Goal: Information Seeking & Learning: Compare options

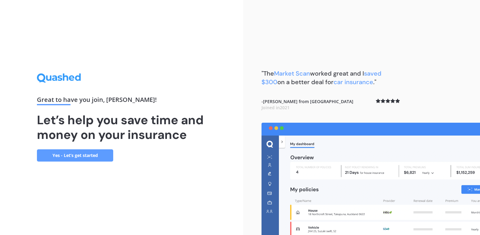
click at [75, 155] on link "Yes - Let’s get started" at bounding box center [75, 155] width 76 height 12
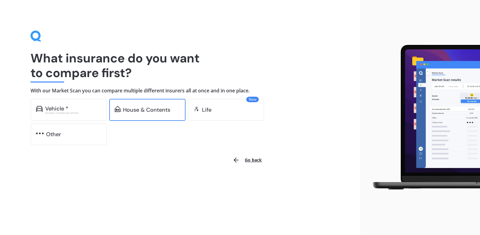
click at [133, 114] on div "House & Contents" at bounding box center [147, 110] width 76 height 22
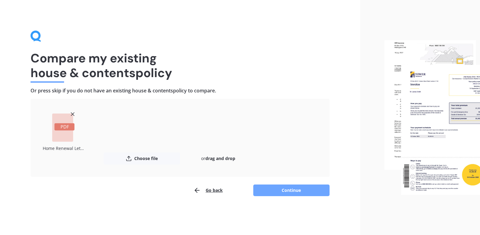
click at [275, 189] on button "Continue" at bounding box center [291, 190] width 76 height 12
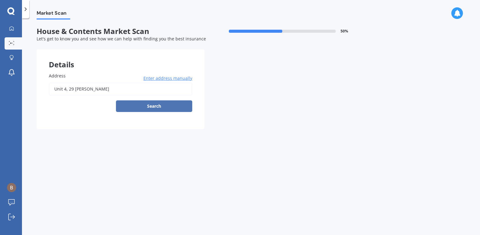
click at [183, 108] on button "Search" at bounding box center [154, 106] width 76 height 12
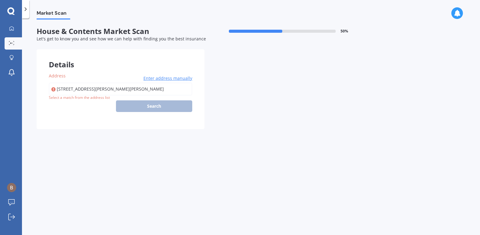
type input "[STREET_ADDRESS][PERSON_NAME][PERSON_NAME]"
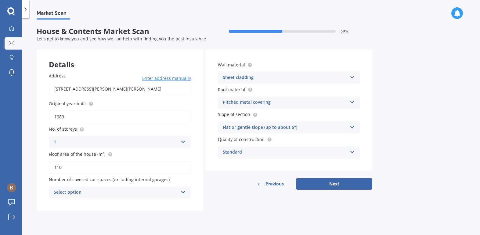
click at [125, 142] on div "1" at bounding box center [116, 141] width 125 height 7
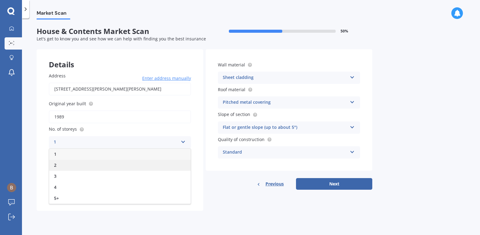
click at [119, 162] on div "2" at bounding box center [120, 164] width 142 height 11
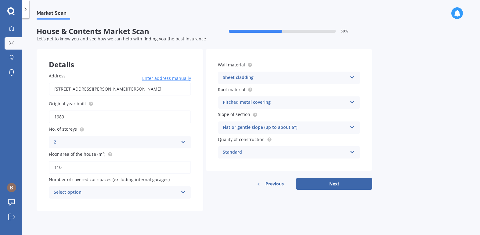
click at [144, 192] on div "Select option" at bounding box center [116, 191] width 125 height 7
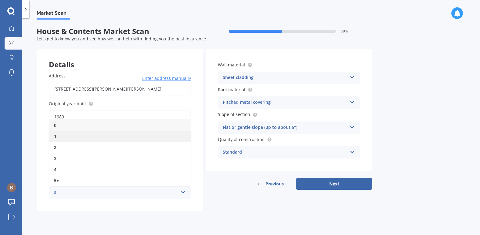
click at [154, 138] on div "1" at bounding box center [120, 136] width 142 height 11
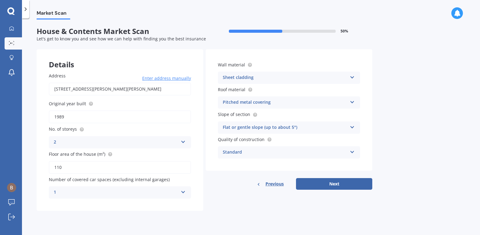
click at [308, 190] on div "Details Address [STREET_ADDRESS][PERSON_NAME][PERSON_NAME] Enter address manual…" at bounding box center [205, 129] width 336 height 161
click at [308, 186] on button "Next" at bounding box center [334, 184] width 76 height 12
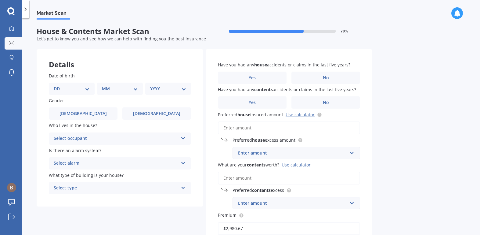
click at [71, 90] on select "DD 01 02 03 04 05 06 07 08 09 10 11 12 13 14 15 16 17 18 19 20 21 22 23 24 25 2…" at bounding box center [72, 88] width 36 height 7
select select "01"
click at [59, 85] on select "DD 01 02 03 04 05 06 07 08 09 10 11 12 13 14 15 16 17 18 19 20 21 22 23 24 25 2…" at bounding box center [72, 88] width 36 height 7
click at [105, 89] on select "MM 01 02 03 04 05 06 07 08 09 10 11 12" at bounding box center [120, 88] width 36 height 7
select select "07"
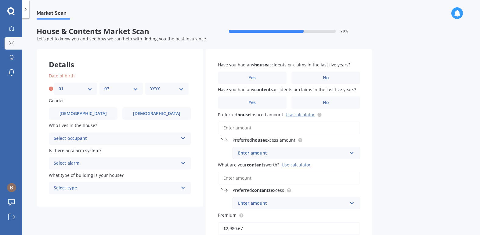
click at [104, 85] on select "MM 01 02 03 04 05 06 07 08 09 10 11 12" at bounding box center [121, 88] width 34 height 7
click at [178, 89] on select "YYYY 2009 2008 2007 2006 2005 2004 2003 2002 2001 2000 1999 1998 1997 1996 1995…" at bounding box center [167, 88] width 34 height 7
select select "1982"
click at [150, 85] on select "YYYY 2009 2008 2007 2006 2005 2004 2003 2002 2001 2000 1999 1998 1997 1996 1995…" at bounding box center [167, 88] width 34 height 7
click at [78, 115] on span "[DEMOGRAPHIC_DATA]" at bounding box center [83, 113] width 49 height 5
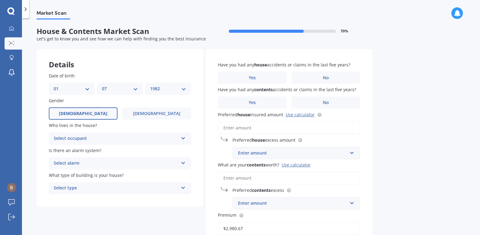
click at [0, 0] on input "[DEMOGRAPHIC_DATA]" at bounding box center [0, 0] width 0 height 0
click at [73, 139] on div "Select occupant" at bounding box center [116, 138] width 125 height 7
click at [86, 152] on div "Owner" at bounding box center [120, 150] width 142 height 11
click at [87, 163] on div "Select alarm" at bounding box center [116, 162] width 125 height 7
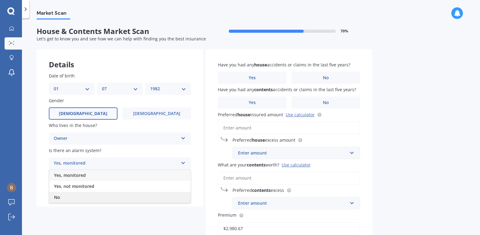
click at [79, 197] on div "No" at bounding box center [120, 196] width 142 height 11
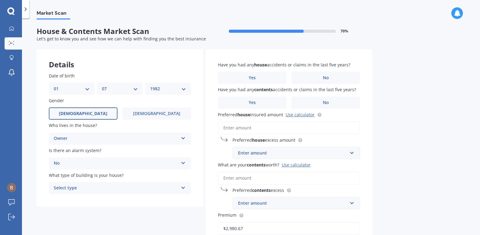
click at [86, 189] on div "Select type" at bounding box center [116, 187] width 125 height 7
click at [86, 199] on div "Freestanding" at bounding box center [120, 199] width 142 height 11
click at [319, 77] on label "No" at bounding box center [326, 77] width 69 height 12
click at [0, 0] on input "No" at bounding box center [0, 0] width 0 height 0
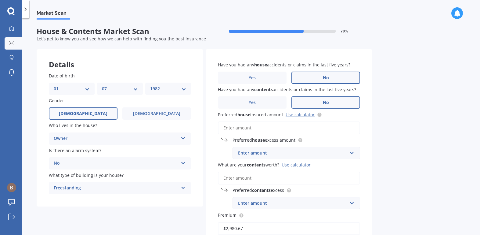
click at [314, 105] on label "No" at bounding box center [326, 102] width 69 height 12
click at [0, 0] on input "No" at bounding box center [0, 0] width 0 height 0
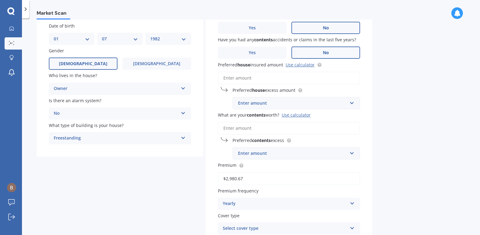
scroll to position [50, 0]
click at [283, 77] on input "Preferred house insured amount Use calculator" at bounding box center [289, 77] width 142 height 13
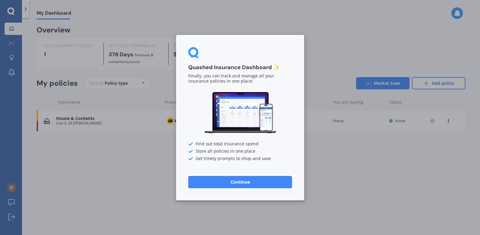
click at [224, 182] on button "Continue" at bounding box center [240, 181] width 104 height 12
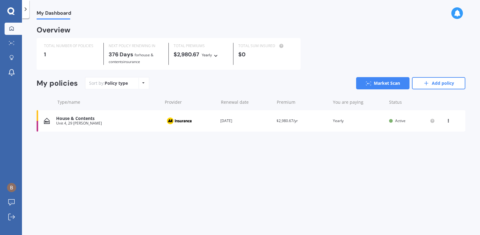
click at [447, 118] on icon at bounding box center [448, 120] width 4 height 4
click at [437, 145] on div "Delete" at bounding box center [435, 144] width 60 height 12
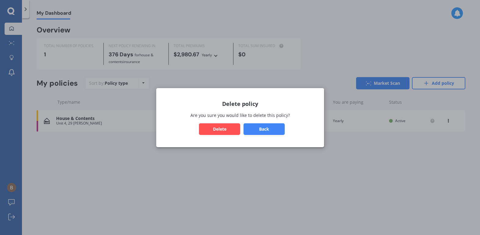
click at [230, 128] on button "Delete" at bounding box center [219, 129] width 41 height 12
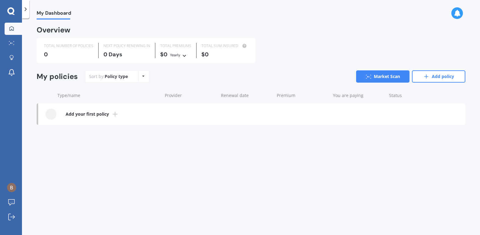
click at [94, 115] on b "Add your first policy" at bounding box center [87, 114] width 43 height 6
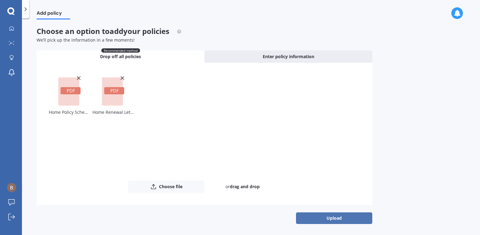
click at [311, 223] on button "Upload" at bounding box center [334, 218] width 76 height 12
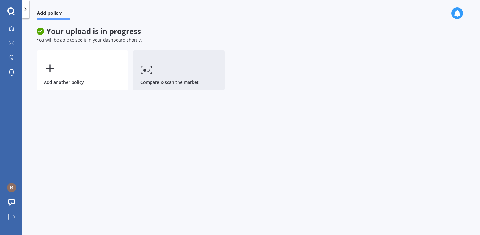
click at [173, 89] on link "Compare & scan the market" at bounding box center [179, 70] width 92 height 40
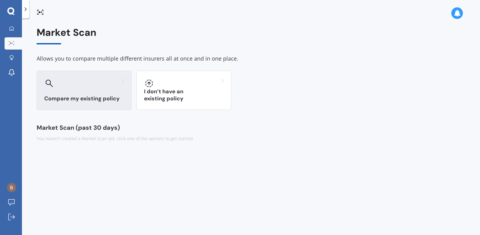
click at [122, 94] on div "Compare my existing policy" at bounding box center [84, 90] width 95 height 39
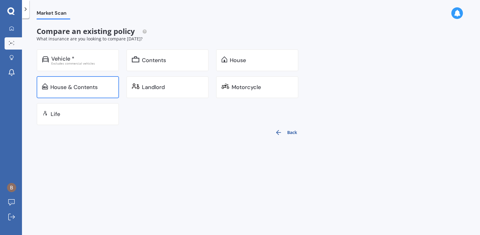
click at [104, 87] on div "House & Contents" at bounding box center [81, 87] width 63 height 6
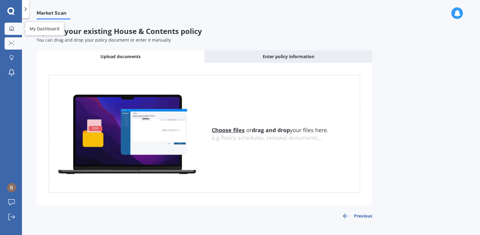
click at [9, 24] on link "My Dashboard" at bounding box center [13, 29] width 17 height 12
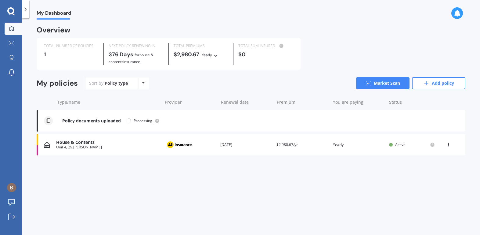
click at [448, 144] on icon at bounding box center [448, 143] width 4 height 4
click at [386, 222] on div "My Dashboard Overview TOTAL NUMBER OF POLICIES 1 NEXT POLICY RENEWING [DATE] fo…" at bounding box center [251, 128] width 458 height 216
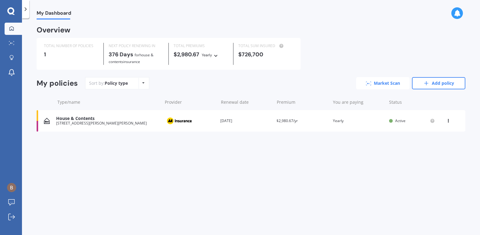
click at [368, 84] on icon at bounding box center [368, 83] width 5 height 4
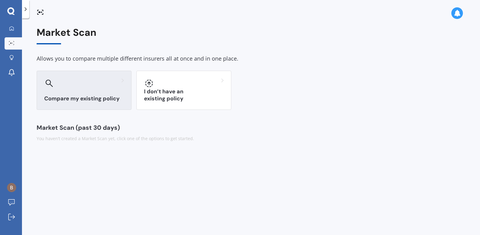
click at [111, 88] on div at bounding box center [84, 83] width 80 height 10
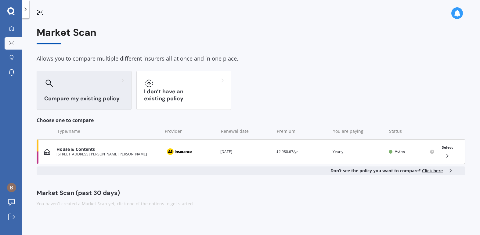
click at [120, 142] on div "House & Contents [STREET_ADDRESS][PERSON_NAME][PERSON_NAME] Provider Renewal da…" at bounding box center [251, 151] width 429 height 25
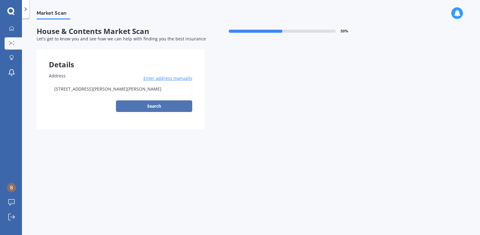
click at [142, 104] on button "Search" at bounding box center [154, 106] width 76 height 12
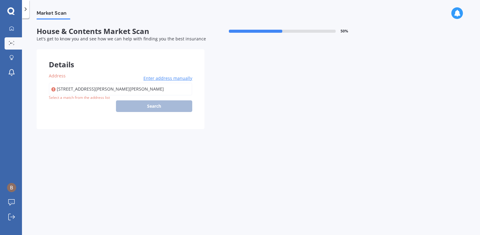
click at [98, 90] on input "[STREET_ADDRESS][PERSON_NAME][PERSON_NAME]" at bounding box center [121, 88] width 144 height 13
type input "[STREET_ADDRESS][PERSON_NAME][PERSON_NAME]"
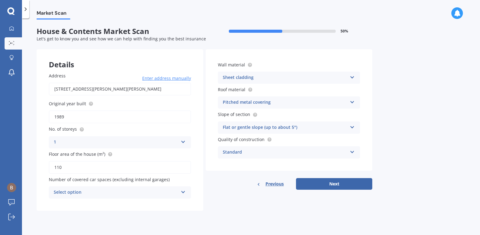
click at [159, 140] on div "1" at bounding box center [116, 141] width 125 height 7
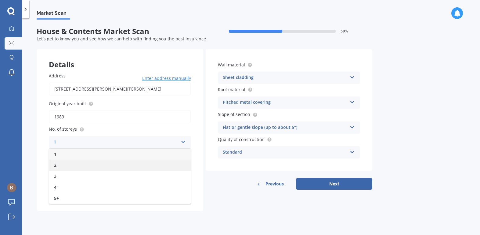
click at [153, 163] on div "2" at bounding box center [120, 164] width 142 height 11
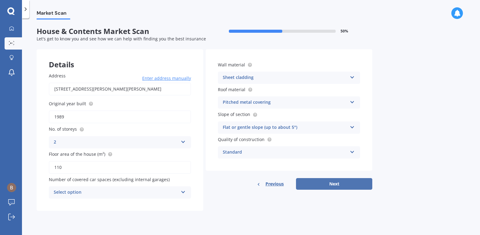
click at [304, 184] on button "Next" at bounding box center [334, 184] width 76 height 12
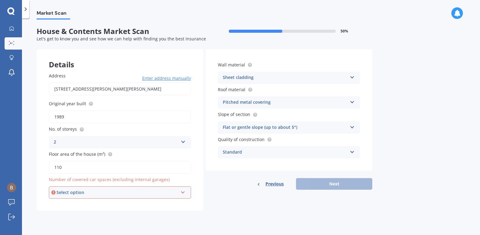
click at [123, 194] on div "Select option" at bounding box center [117, 192] width 122 height 7
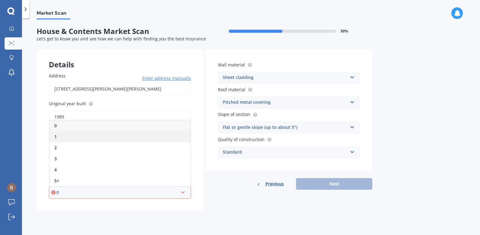
click at [140, 133] on div "1" at bounding box center [119, 136] width 141 height 11
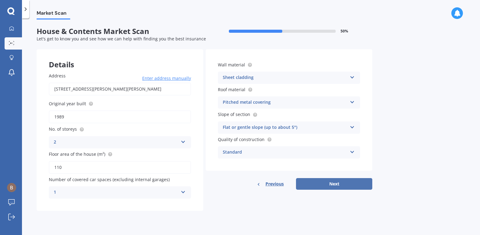
click at [322, 188] on button "Next" at bounding box center [334, 184] width 76 height 12
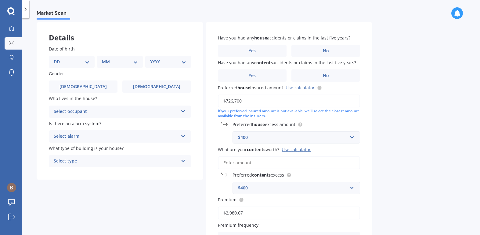
scroll to position [29, 0]
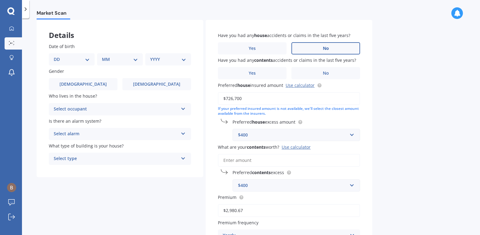
click at [331, 45] on label "No" at bounding box center [326, 48] width 69 height 12
click at [0, 0] on input "No" at bounding box center [0, 0] width 0 height 0
click at [325, 71] on span "No" at bounding box center [326, 73] width 6 height 5
click at [0, 0] on input "No" at bounding box center [0, 0] width 0 height 0
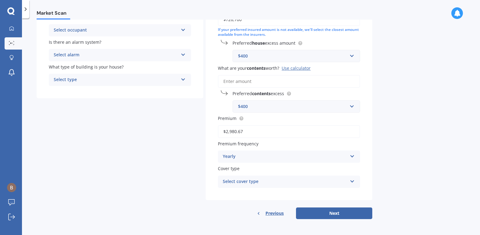
scroll to position [109, 0]
click at [254, 81] on input "What are your contents worth? Use calculator" at bounding box center [289, 81] width 142 height 13
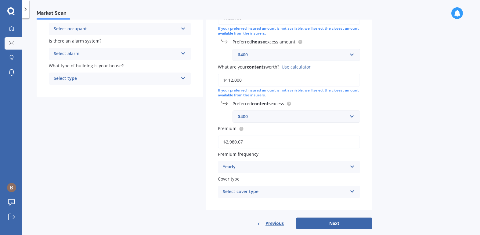
type input "$112,000"
click at [395, 98] on div "Market Scan House & Contents Market Scan 70 % Let's get to know you and see how…" at bounding box center [251, 128] width 458 height 216
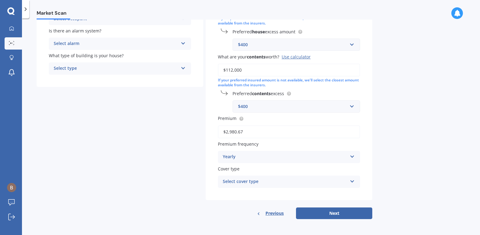
click at [314, 179] on div "Select cover type" at bounding box center [285, 181] width 125 height 7
click at [311, 195] on div "Home and Contents Insurance Package" at bounding box center [289, 193] width 142 height 11
click at [319, 211] on button "Next" at bounding box center [334, 213] width 76 height 12
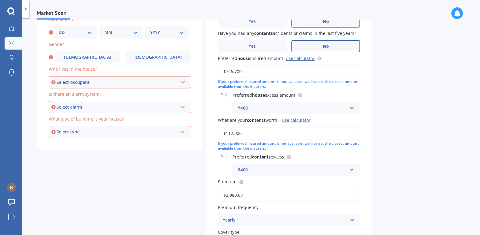
scroll to position [53, 0]
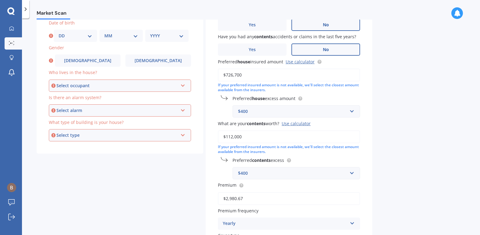
click at [115, 86] on div "Select occupant" at bounding box center [117, 85] width 122 height 7
click at [113, 98] on div "Owner" at bounding box center [119, 97] width 141 height 11
click at [112, 108] on div "Select alarm" at bounding box center [117, 110] width 122 height 7
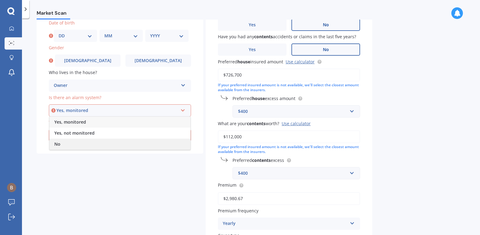
click at [106, 142] on div "No" at bounding box center [119, 143] width 141 height 11
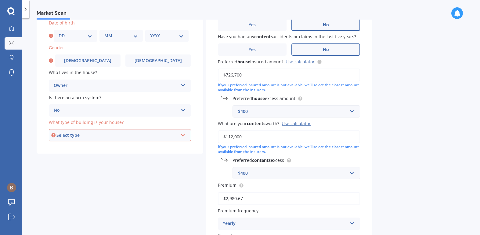
click at [107, 138] on div "Select type" at bounding box center [117, 135] width 122 height 7
click at [107, 147] on div "Freestanding" at bounding box center [119, 146] width 141 height 11
click at [76, 60] on label "[DEMOGRAPHIC_DATA]" at bounding box center [88, 60] width 66 height 12
click at [0, 0] on input "[DEMOGRAPHIC_DATA]" at bounding box center [0, 0] width 0 height 0
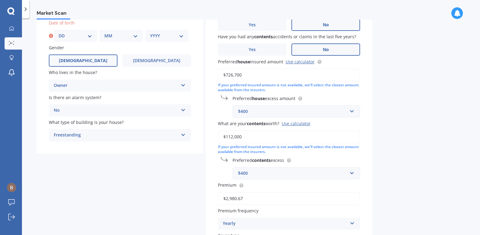
click at [76, 37] on select "DD 01 02 03 04 05 06 07 08 09 10 11 12 13 14 15 16 17 18 19 20 21 22 23 24 25 2…" at bounding box center [76, 35] width 34 height 7
select select "01"
click at [59, 32] on select "DD 01 02 03 04 05 06 07 08 09 10 11 12 13 14 15 16 17 18 19 20 21 22 23 24 25 2…" at bounding box center [76, 35] width 34 height 7
click at [102, 38] on div "MM 01 02 03 04 05 06 07 08 09 10 11 12" at bounding box center [121, 36] width 43 height 12
click at [112, 36] on select "MM 01 02 03 04 05 06 07 08 09 10 11 12" at bounding box center [121, 35] width 34 height 7
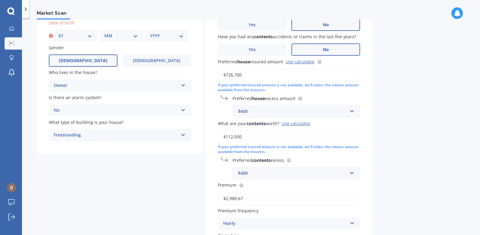
select select "07"
click at [104, 32] on select "MM 01 02 03 04 05 06 07 08 09 10 11 12" at bounding box center [121, 35] width 34 height 7
click at [165, 33] on select "YYYY 2009 2008 2007 2006 2005 2004 2003 2002 2001 2000 1999 1998 1997 1996 1995…" at bounding box center [167, 35] width 34 height 7
select select "1982"
click at [150, 32] on select "YYYY 2009 2008 2007 2006 2005 2004 2003 2002 2001 2000 1999 1998 1997 1996 1995…" at bounding box center [167, 35] width 34 height 7
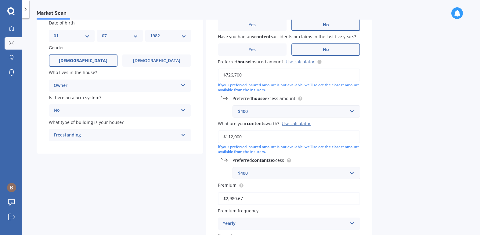
click at [365, 140] on div "Have you had any house accidents or claims in the last five years? Yes No Have …" at bounding box center [289, 131] width 167 height 270
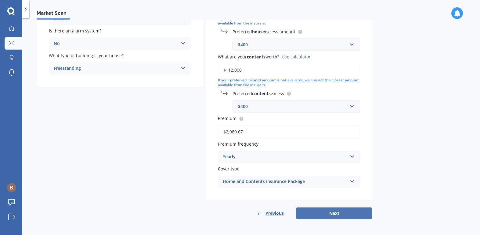
click at [320, 212] on button "Next" at bounding box center [334, 213] width 76 height 12
select select "01"
select select "07"
select select "1982"
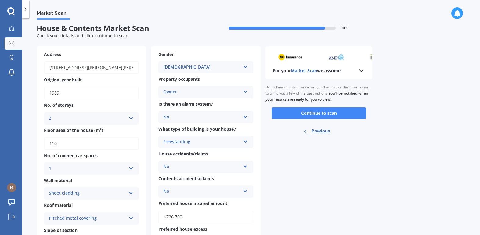
scroll to position [0, 0]
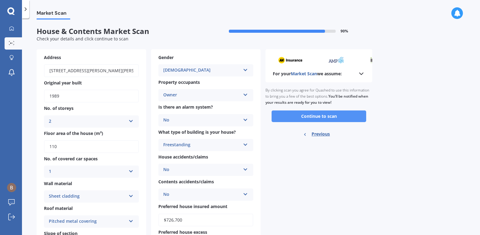
click at [290, 118] on button "Continue to scan" at bounding box center [319, 116] width 95 height 12
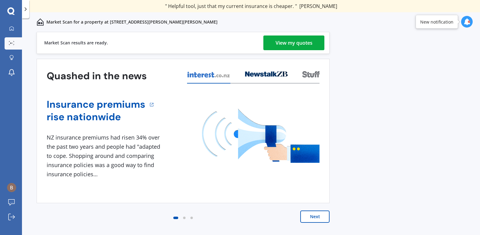
click at [314, 215] on button "Next" at bounding box center [314, 216] width 29 height 12
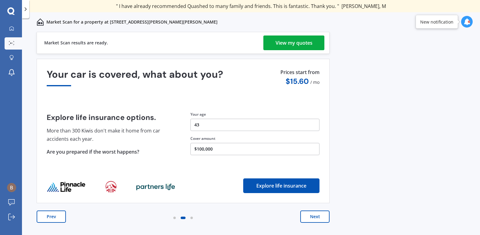
click at [301, 48] on div "View my quotes" at bounding box center [294, 42] width 37 height 15
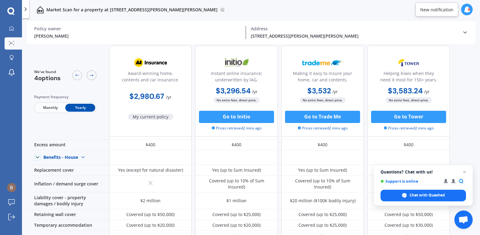
scroll to position [15, 0]
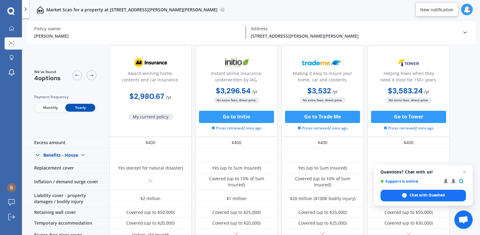
click at [55, 107] on span "Monthly" at bounding box center [50, 108] width 30 height 8
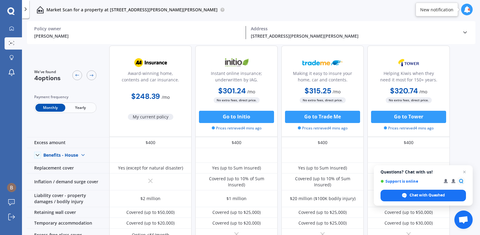
click at [85, 109] on span "Yearly" at bounding box center [80, 108] width 30 height 8
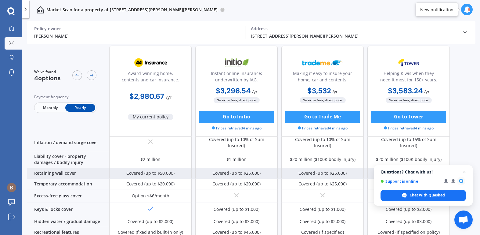
scroll to position [62, 0]
